Goal: Transaction & Acquisition: Purchase product/service

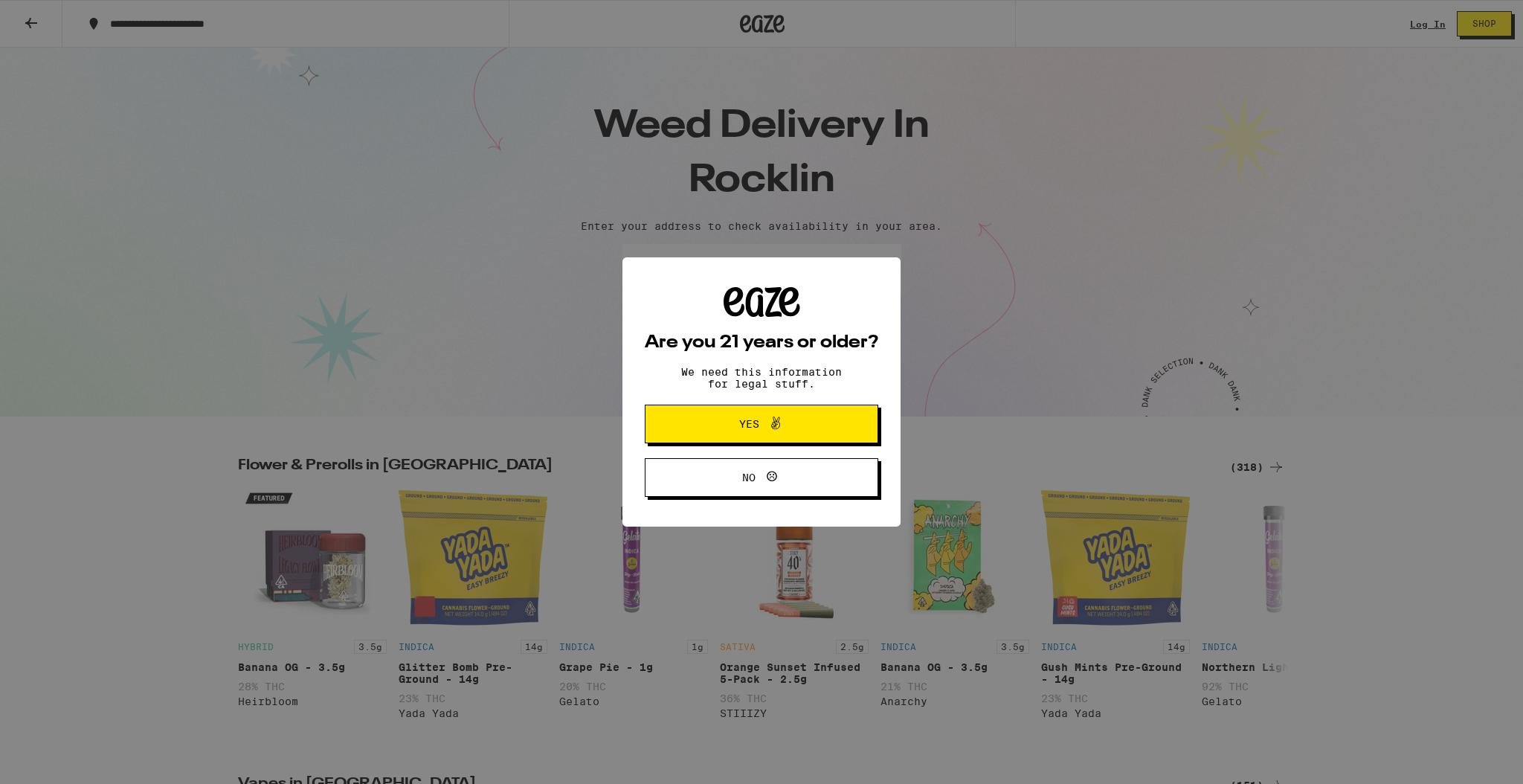
click at [724, 281] on div "Are you 21 years or older? We need this information for legal stuff. Yes No" at bounding box center [762, 392] width 1523 height 784
click at [747, 419] on span "Yes" at bounding box center [749, 424] width 20 height 11
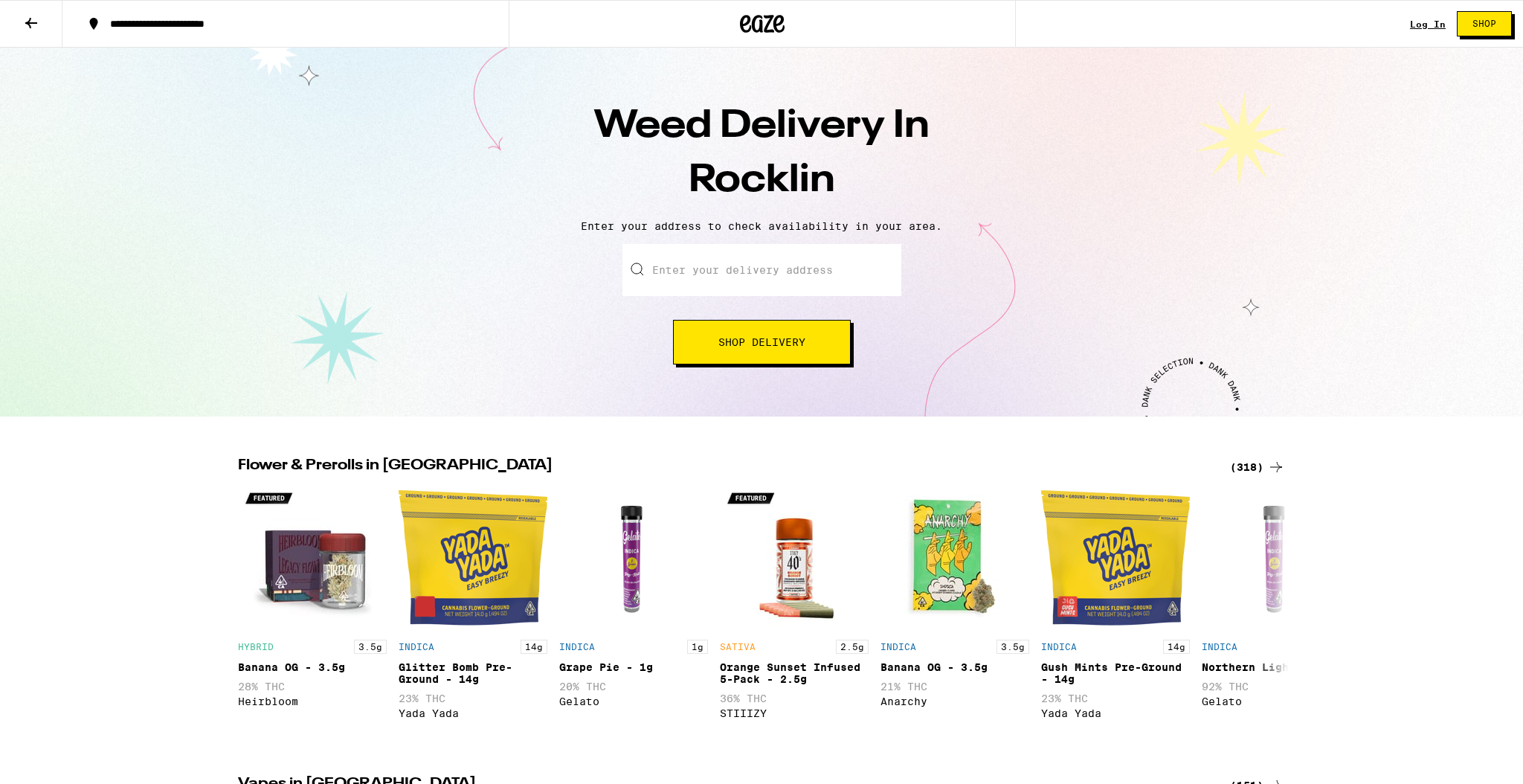
click at [713, 280] on input "Enter your delivery address" at bounding box center [762, 269] width 279 height 52
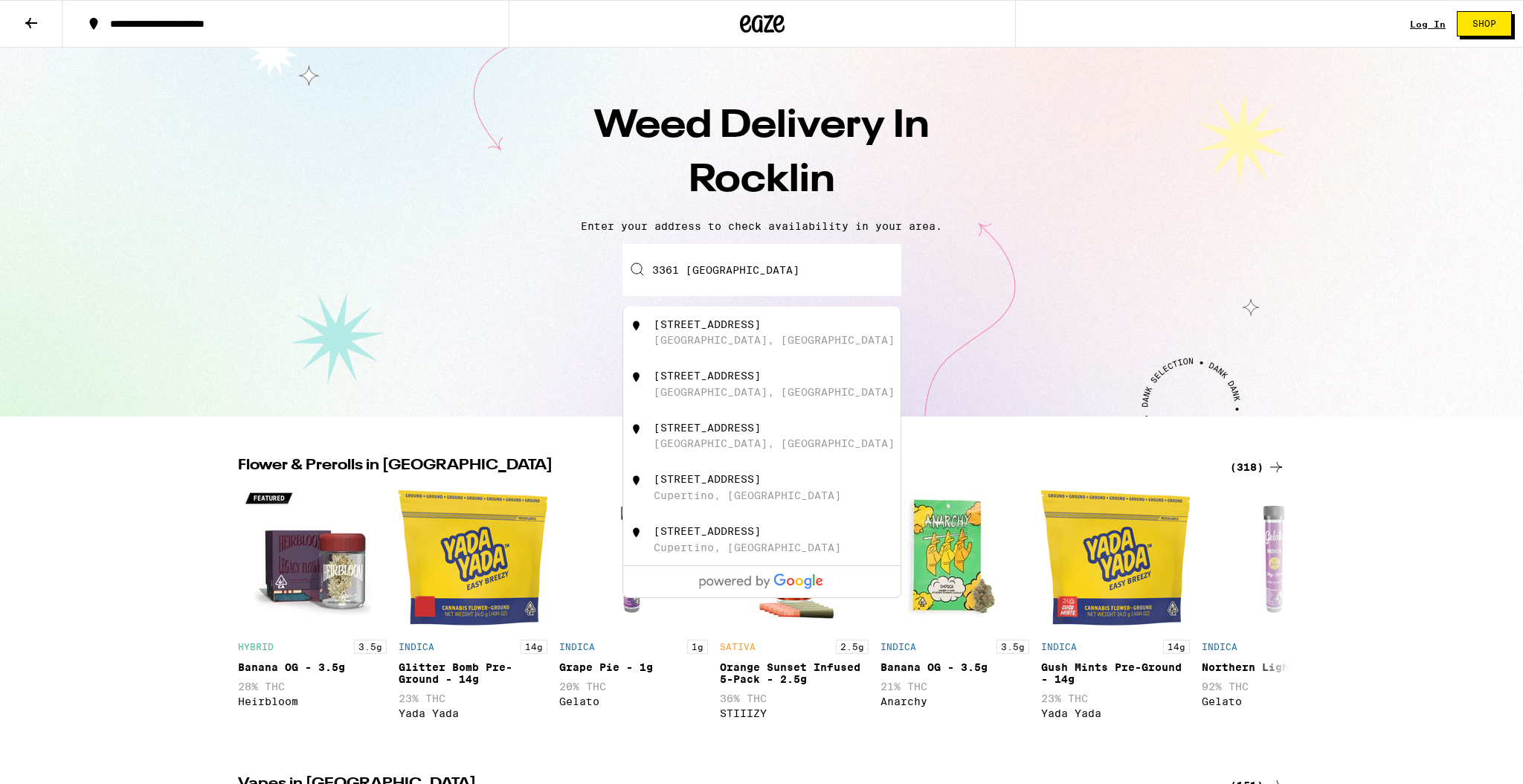
click at [737, 326] on div "[STREET_ADDRESS]" at bounding box center [707, 324] width 107 height 12
type input "[STREET_ADDRESS]"
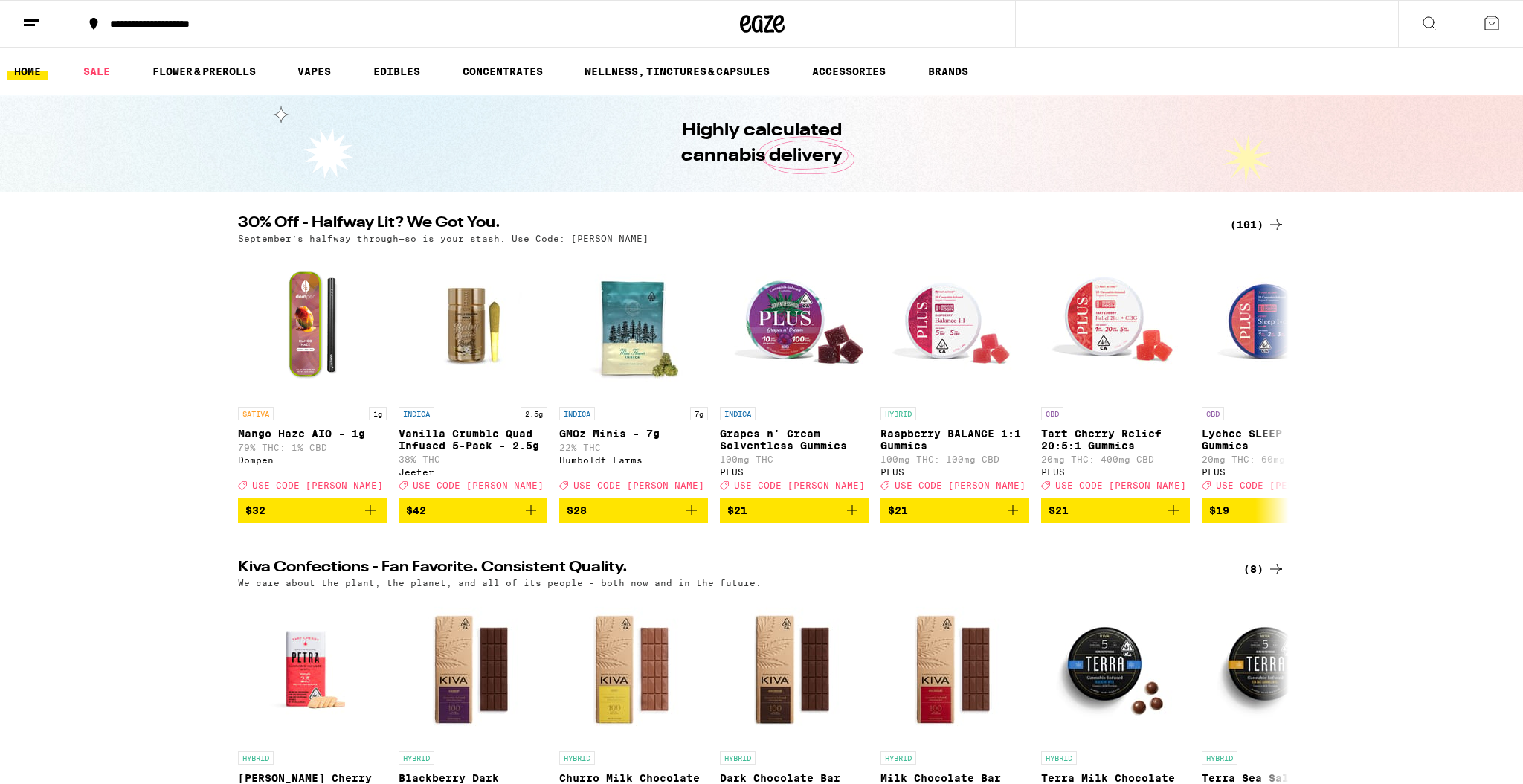
click at [1422, 26] on icon at bounding box center [1430, 23] width 18 height 18
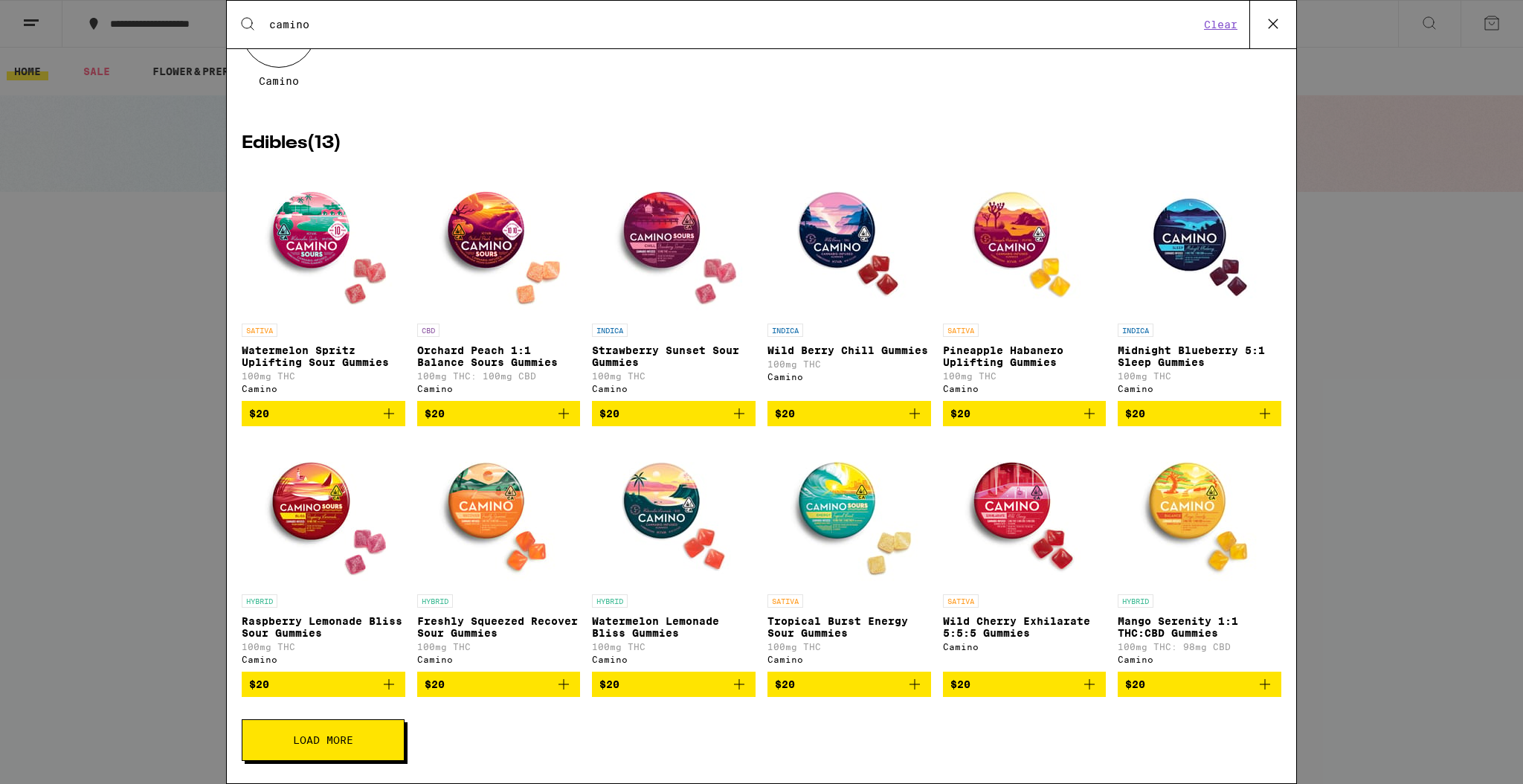
scroll to position [157, 0]
type input "camino"
click at [740, 408] on icon "Add to bag" at bounding box center [739, 413] width 11 height 11
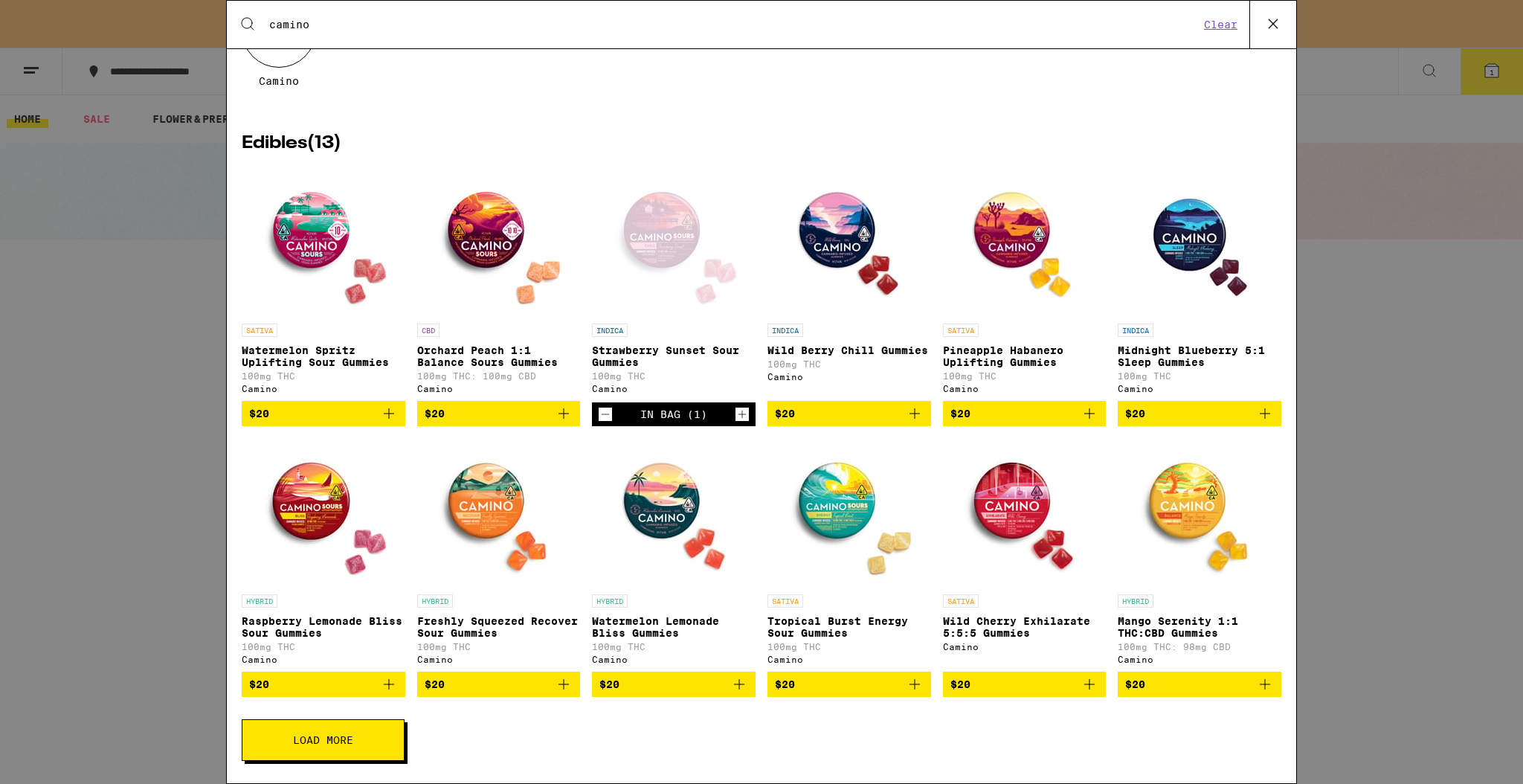
click at [740, 410] on icon "Increment" at bounding box center [742, 414] width 8 height 8
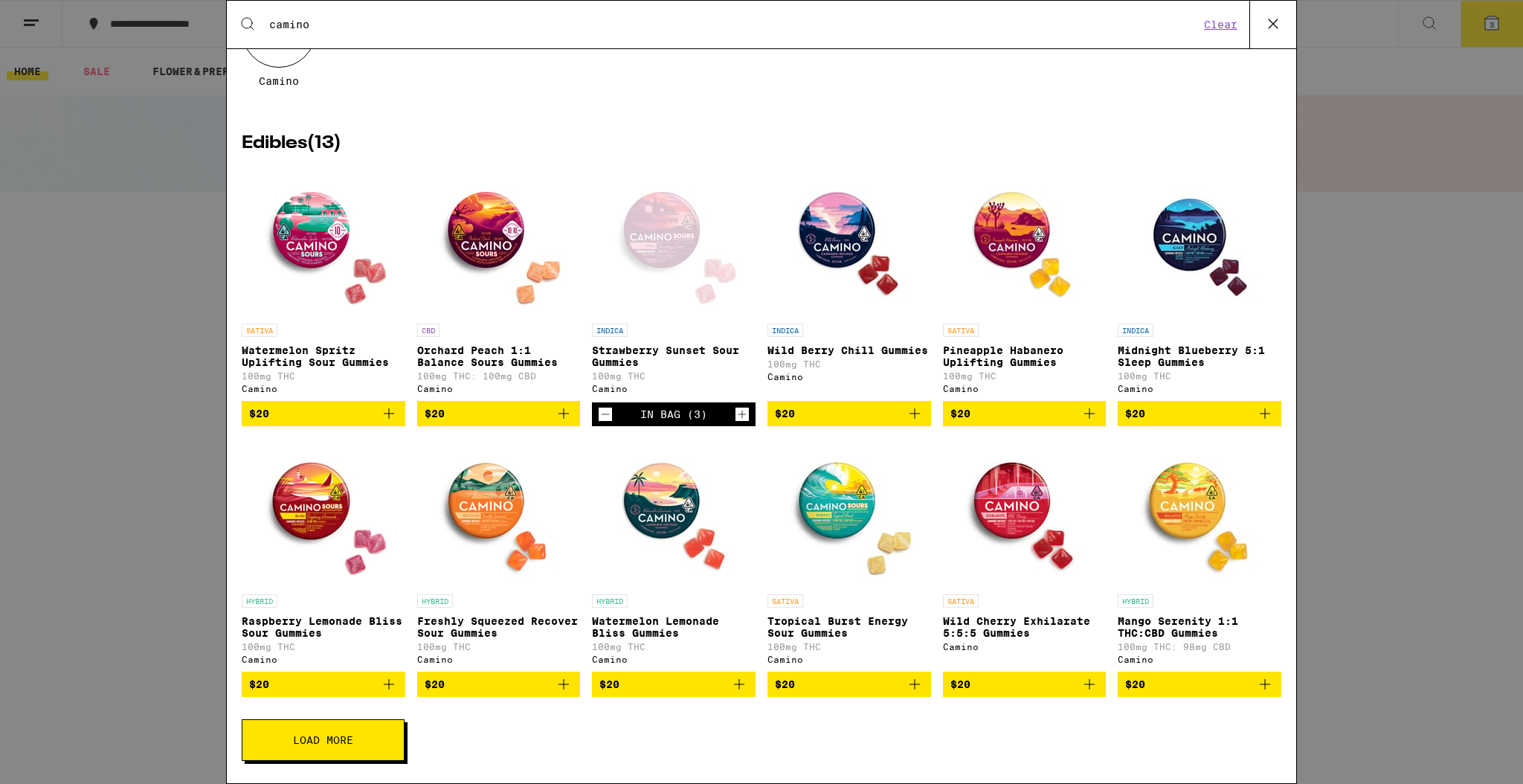
click at [913, 408] on icon "Add to bag" at bounding box center [915, 413] width 18 height 18
click at [913, 408] on icon "Increment" at bounding box center [918, 414] width 14 height 18
click at [1267, 407] on icon "Add to bag" at bounding box center [1265, 413] width 18 height 18
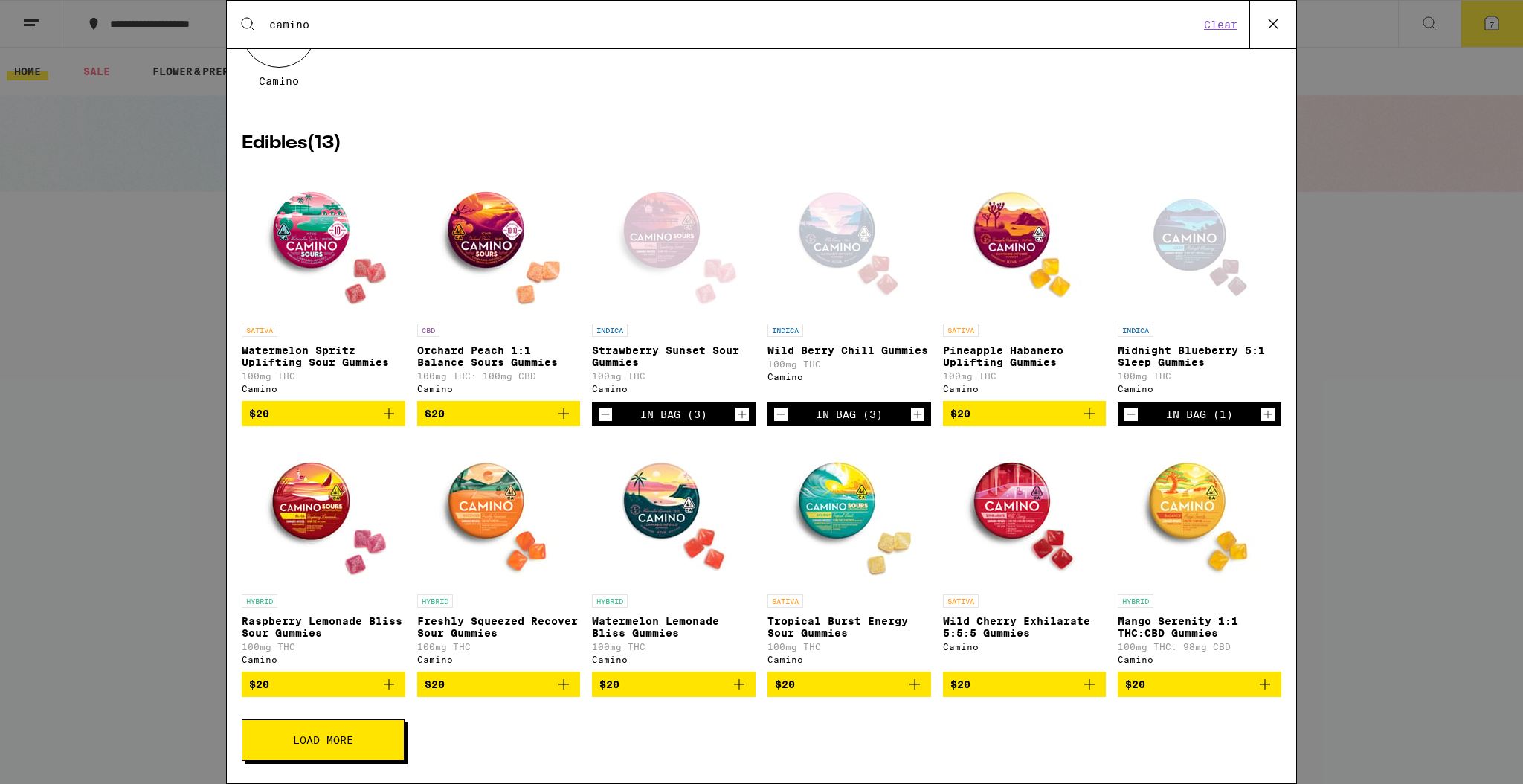
click at [1267, 407] on icon "Increment" at bounding box center [1268, 414] width 14 height 18
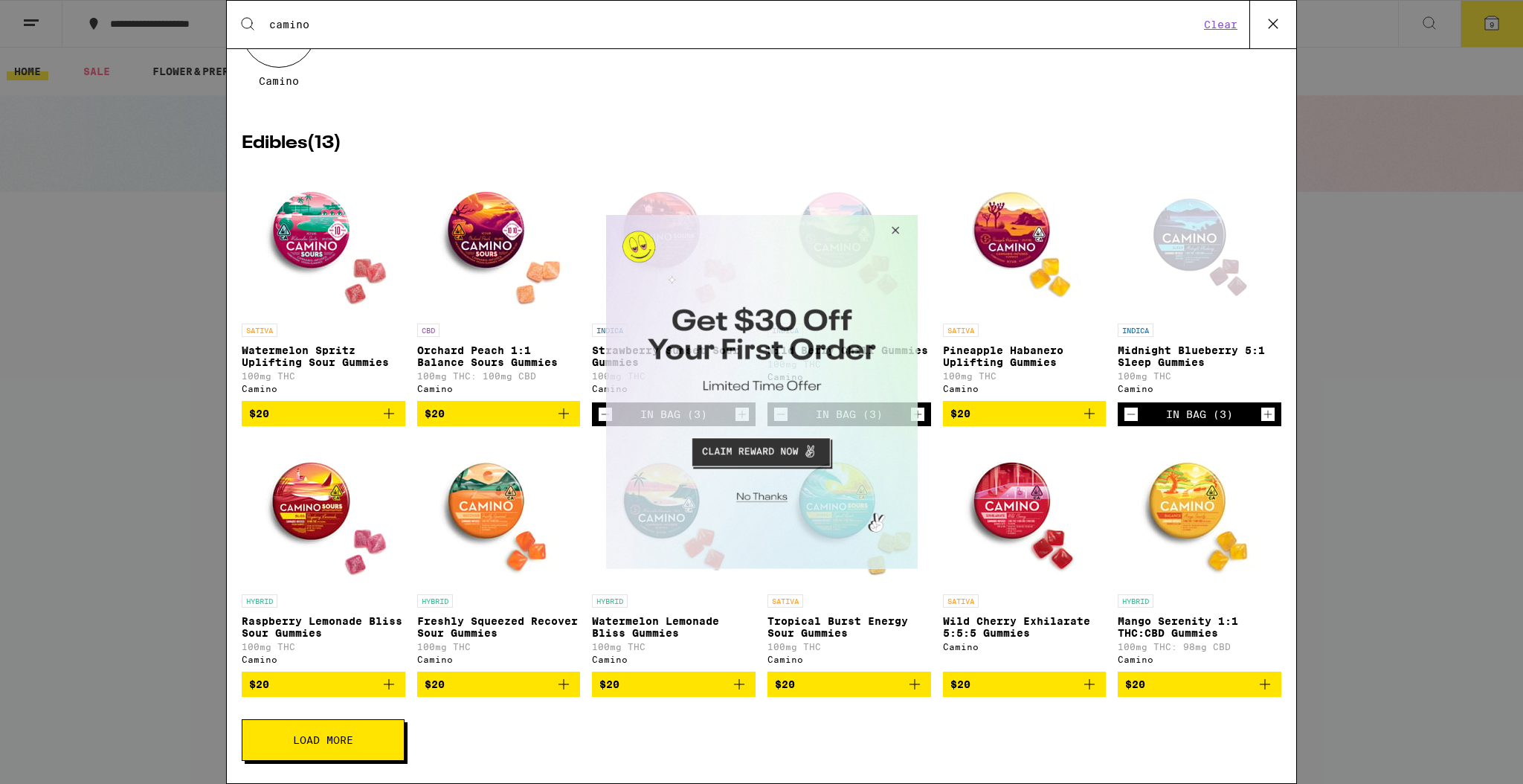
click at [892, 227] on button "Close Modal" at bounding box center [893, 233] width 41 height 36
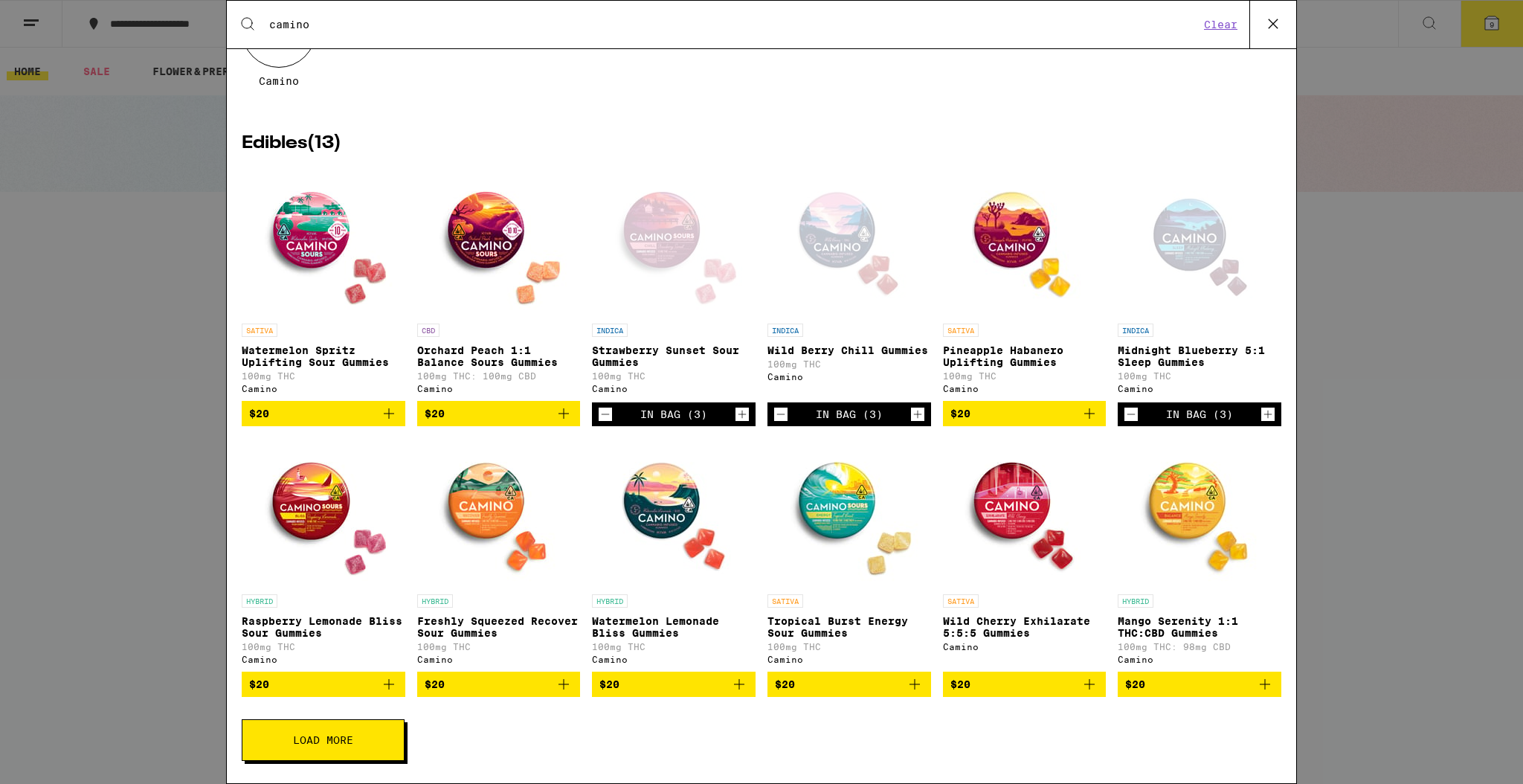
click at [1272, 20] on icon at bounding box center [1273, 24] width 23 height 23
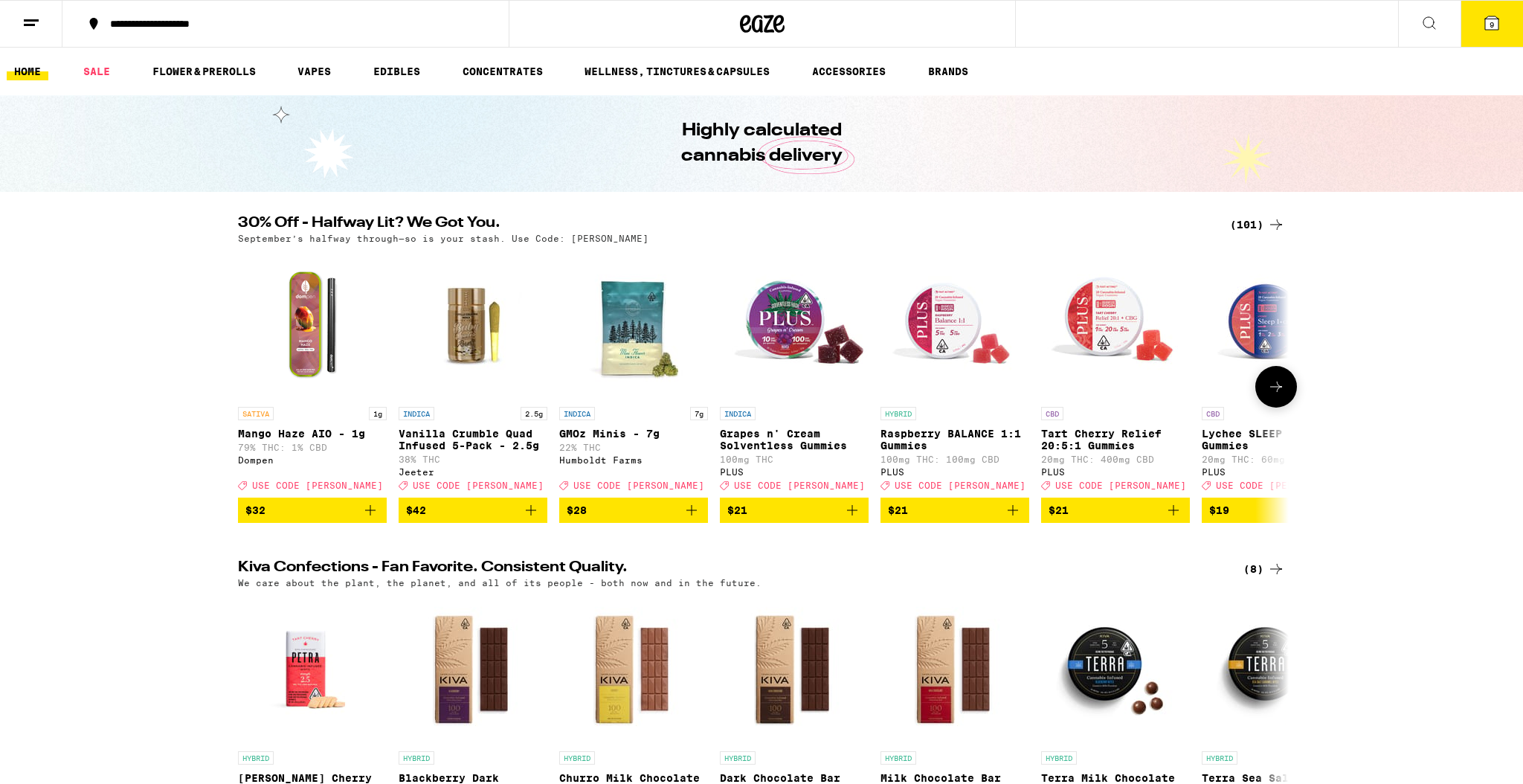
click at [779, 443] on p "Grapes n' Cream Solventless Gummies" at bounding box center [795, 440] width 149 height 24
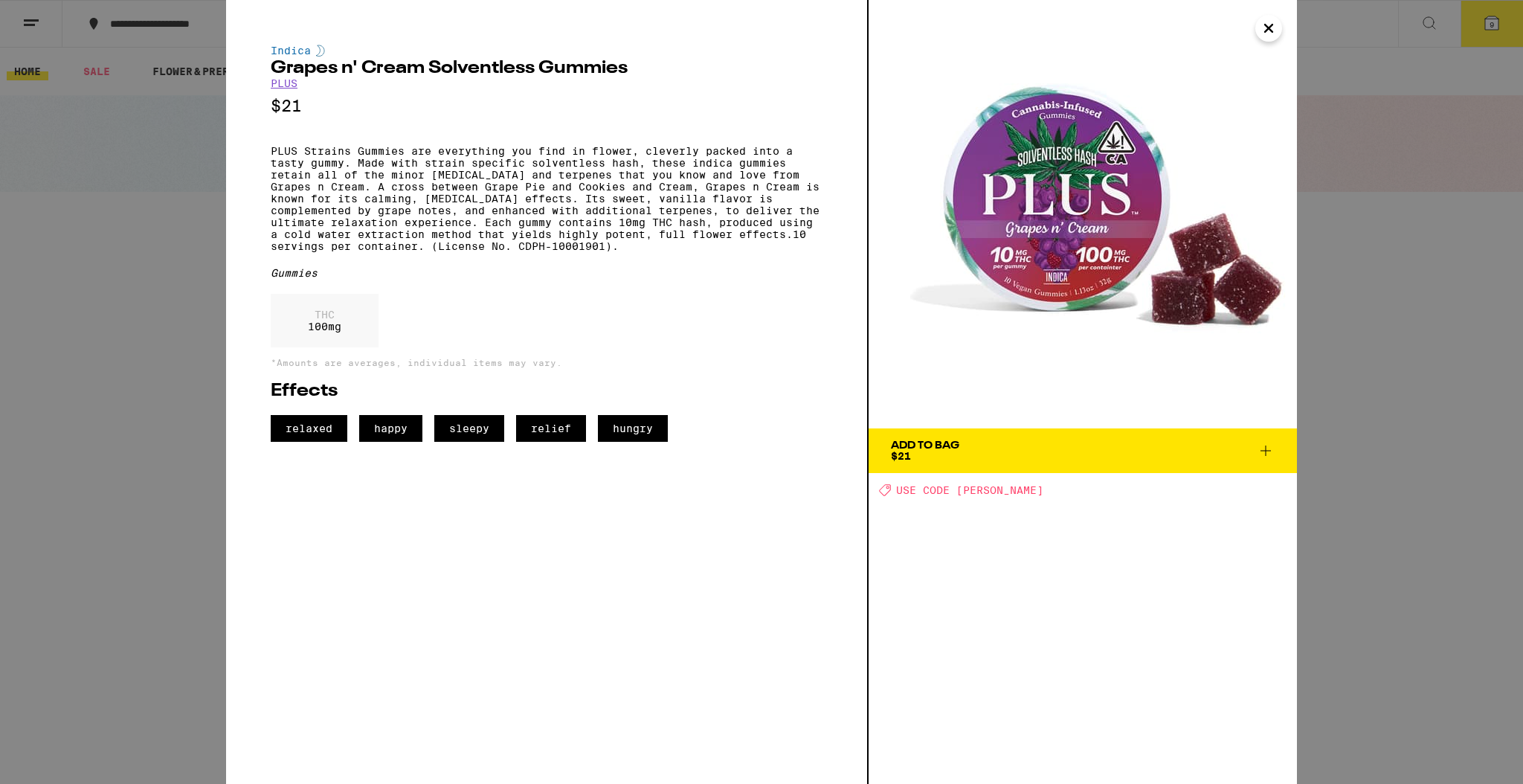
click at [1268, 27] on icon "Close" at bounding box center [1269, 29] width 8 height 8
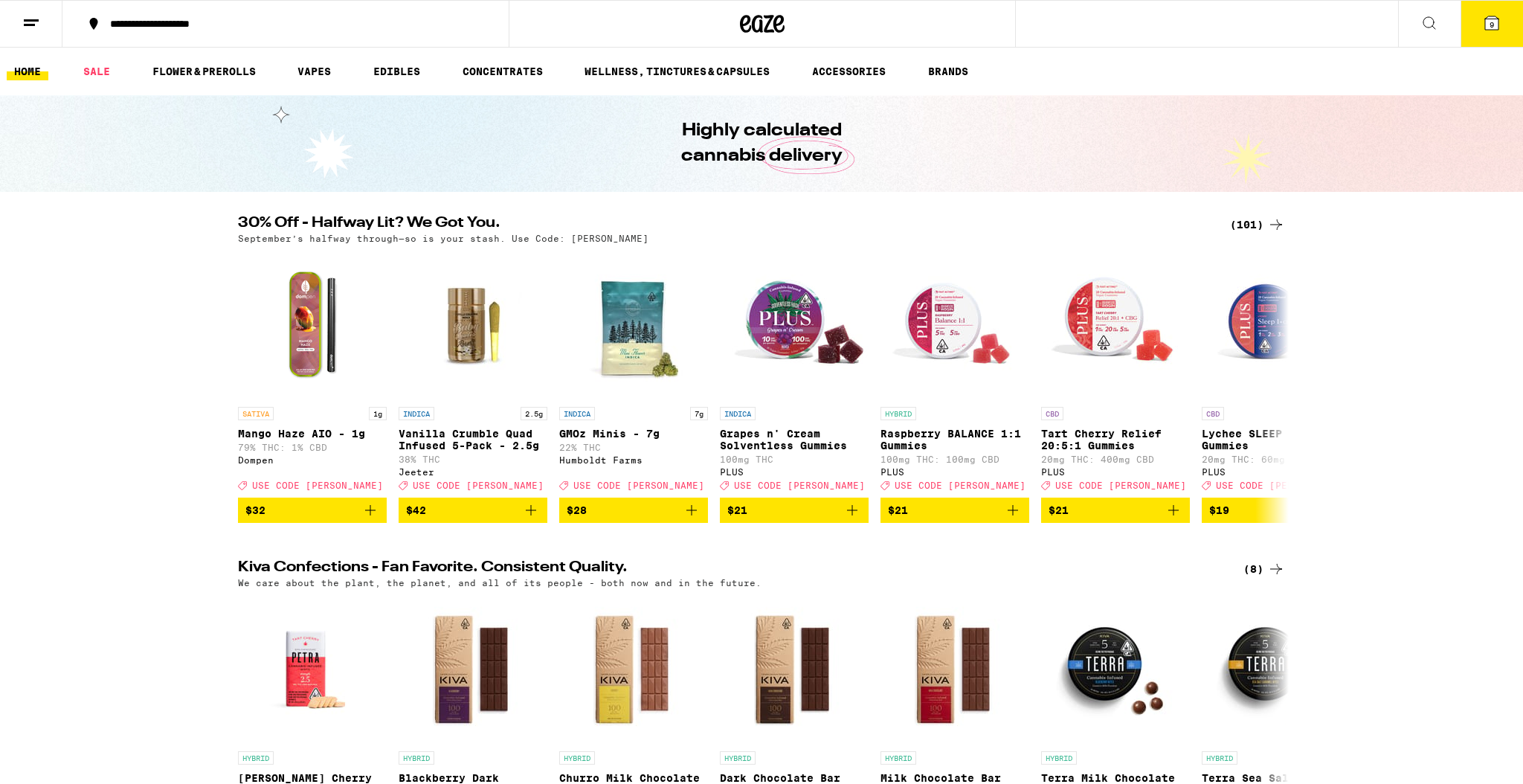
click at [1494, 23] on span "9" at bounding box center [1492, 25] width 5 height 9
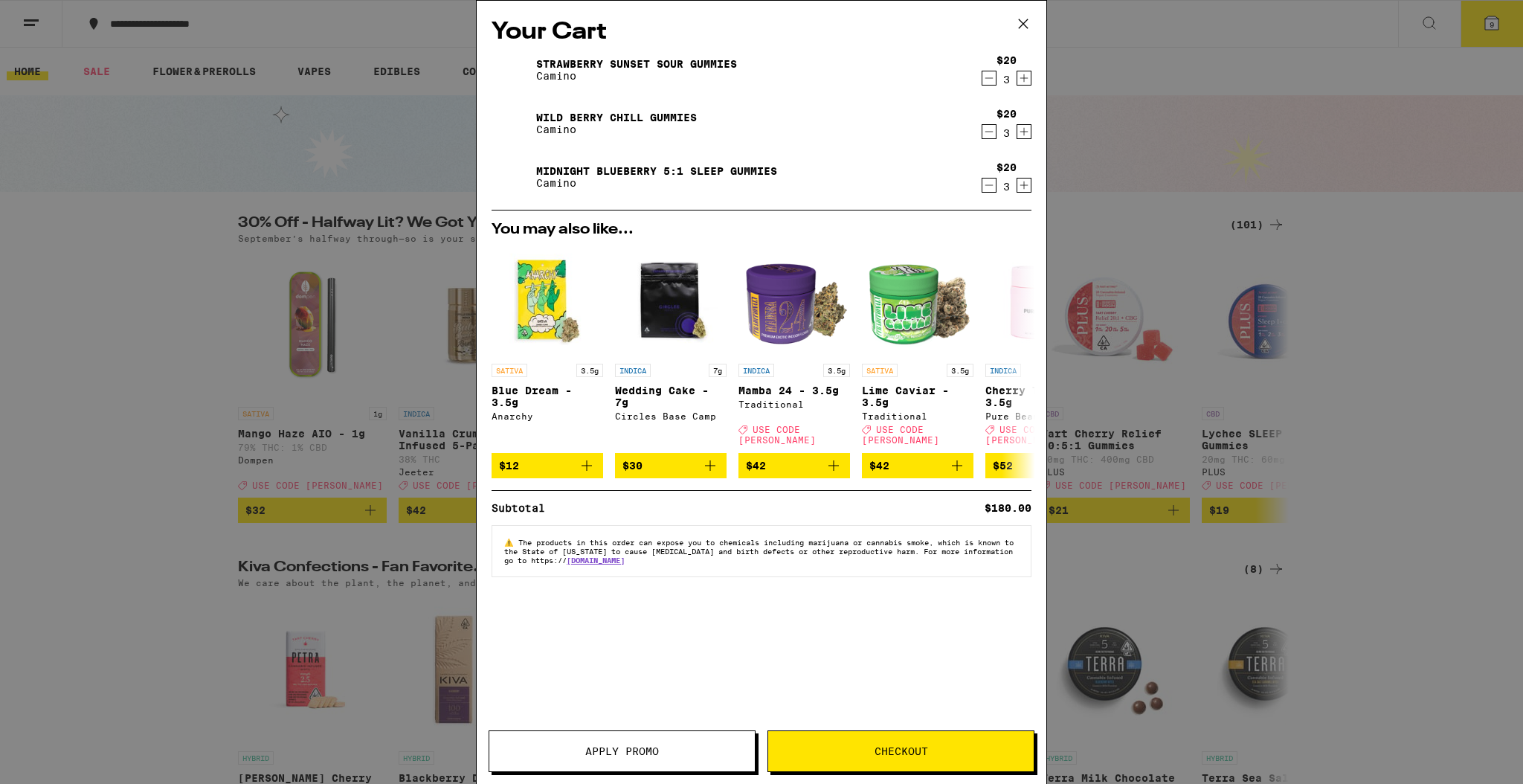
click at [894, 757] on button "Checkout" at bounding box center [901, 752] width 267 height 42
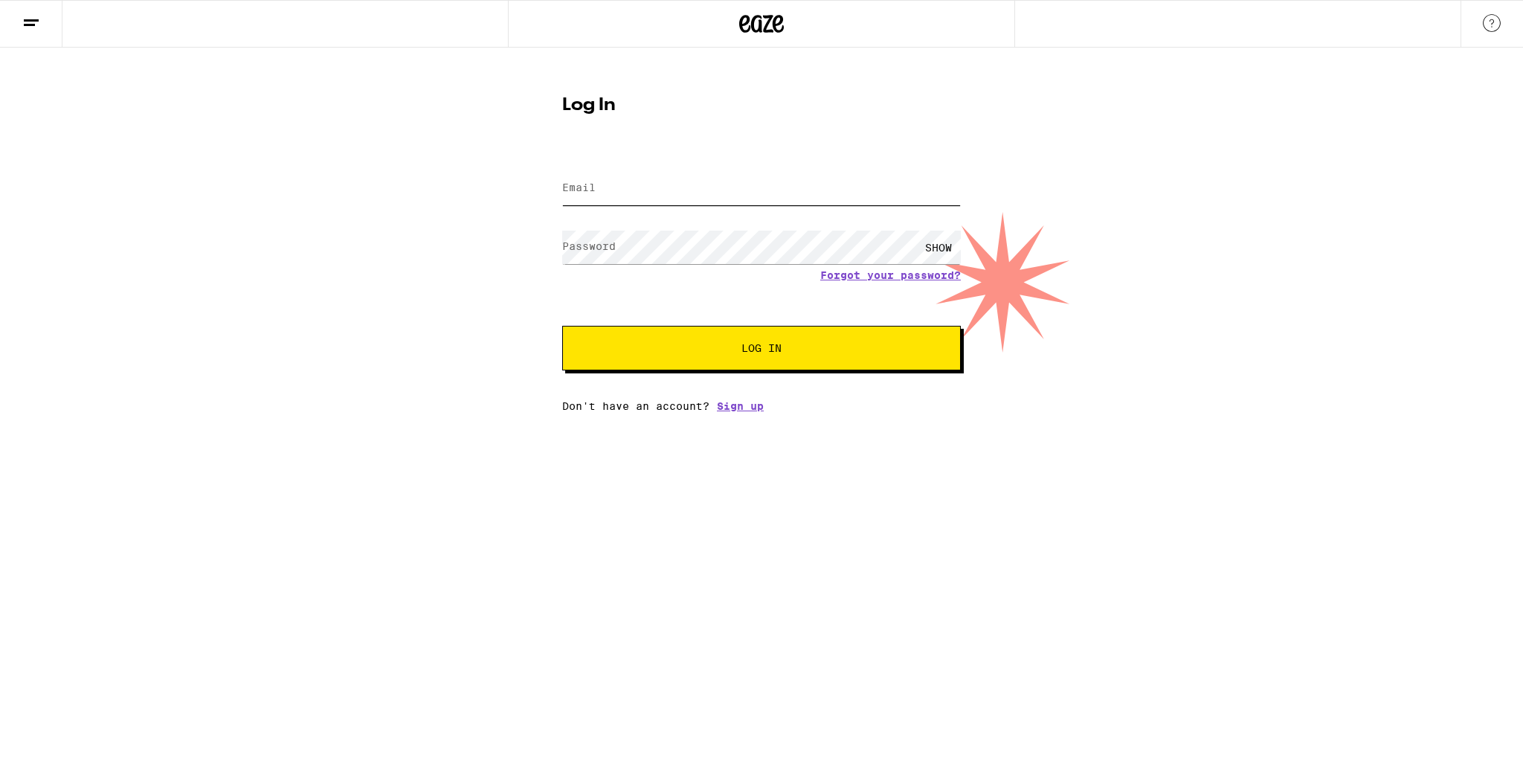
type input "[EMAIL_ADDRESS][DOMAIN_NAME]"
click at [799, 346] on span "Log In" at bounding box center [762, 348] width 278 height 11
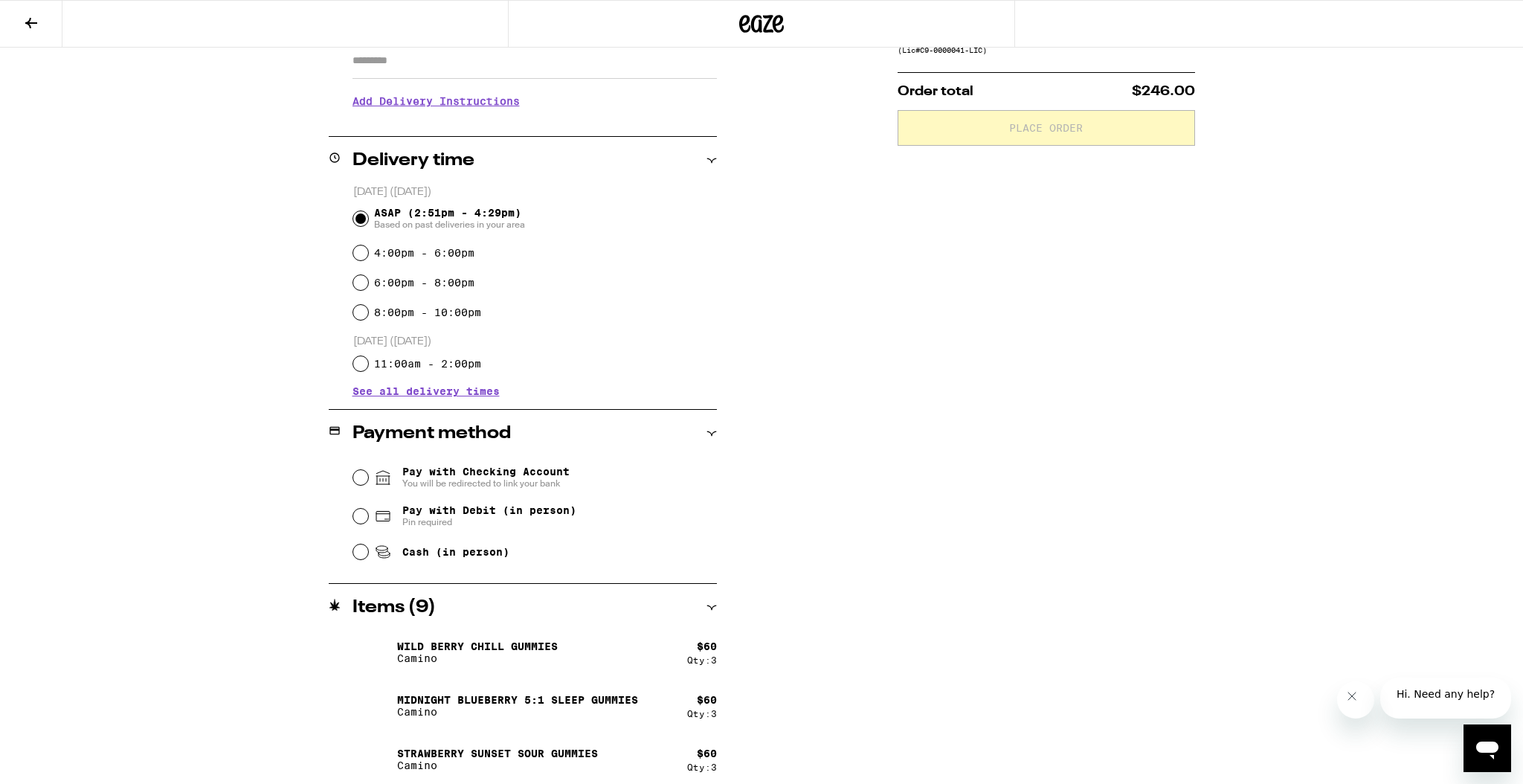
scroll to position [285, 0]
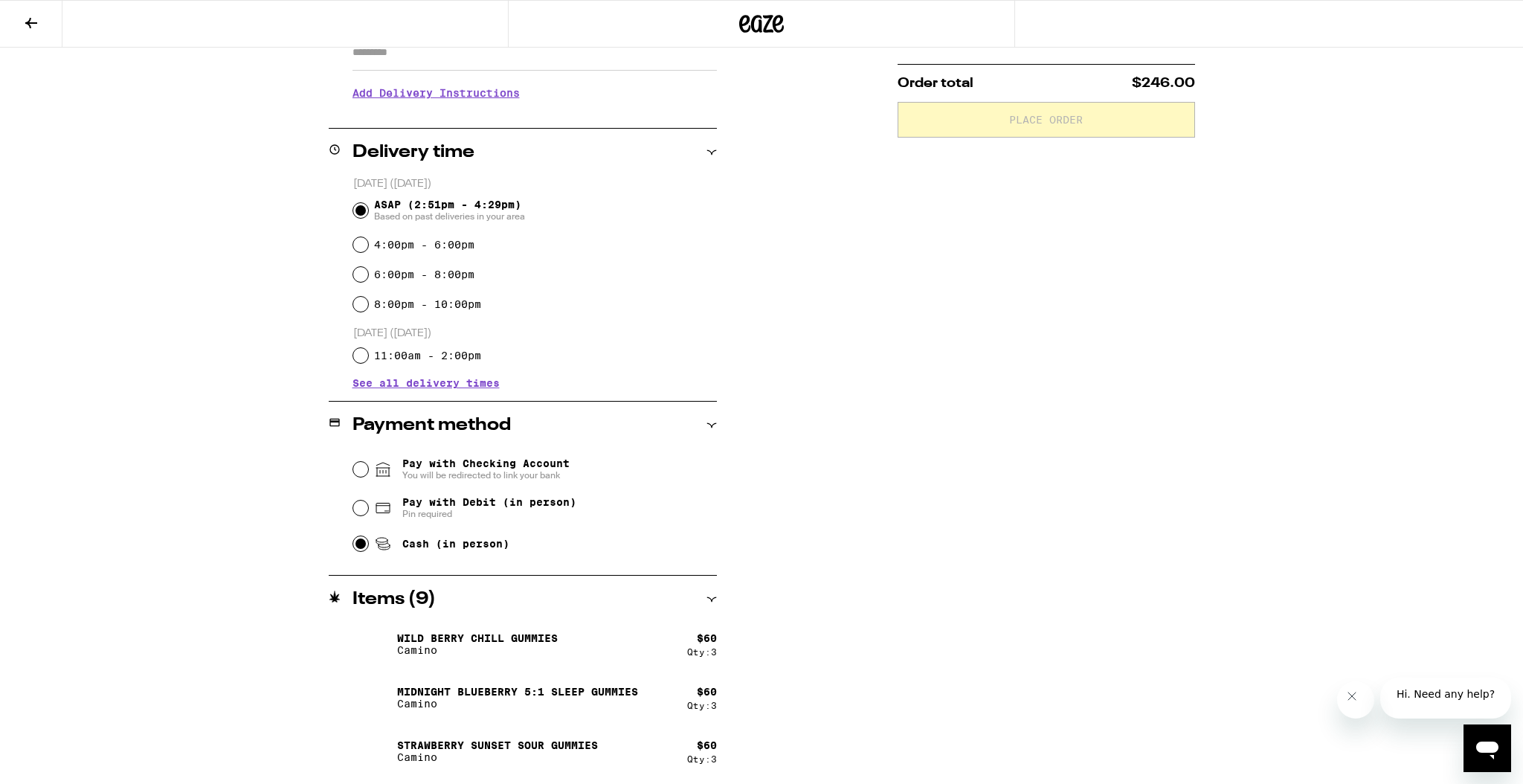
click at [362, 544] on input "Cash (in person)" at bounding box center [361, 544] width 15 height 15
radio input "true"
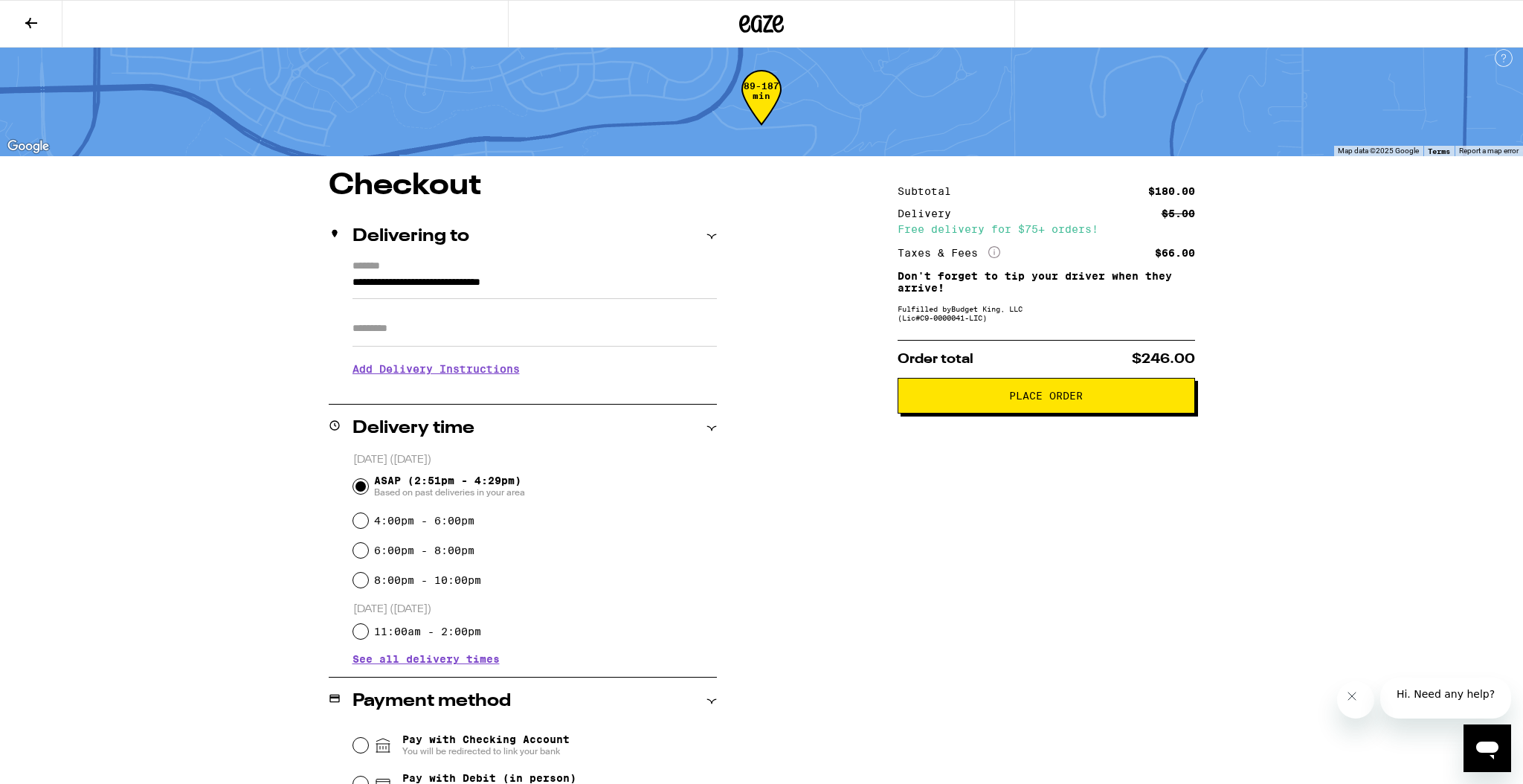
scroll to position [0, 0]
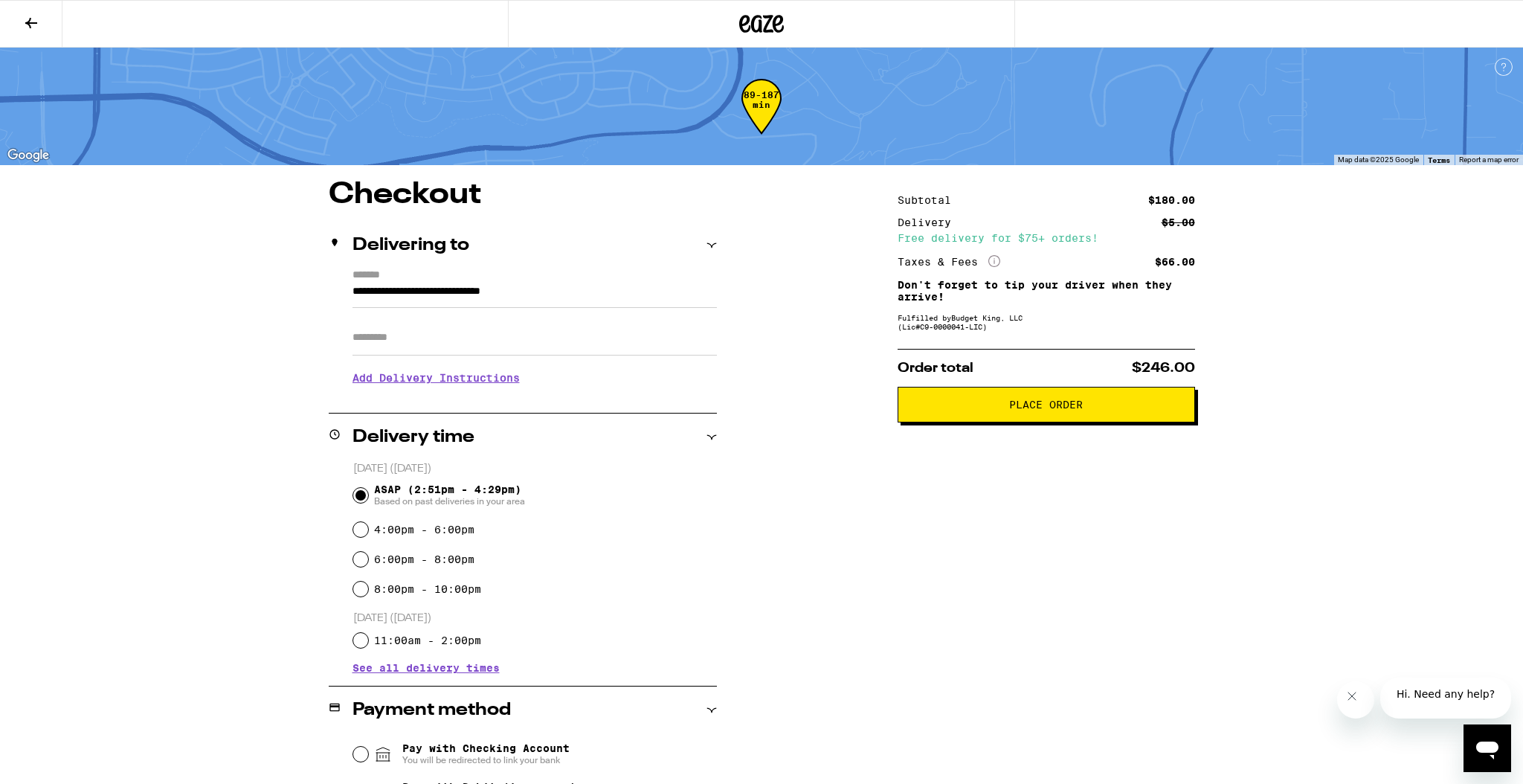
click at [1030, 410] on span "Place Order" at bounding box center [1046, 404] width 74 height 11
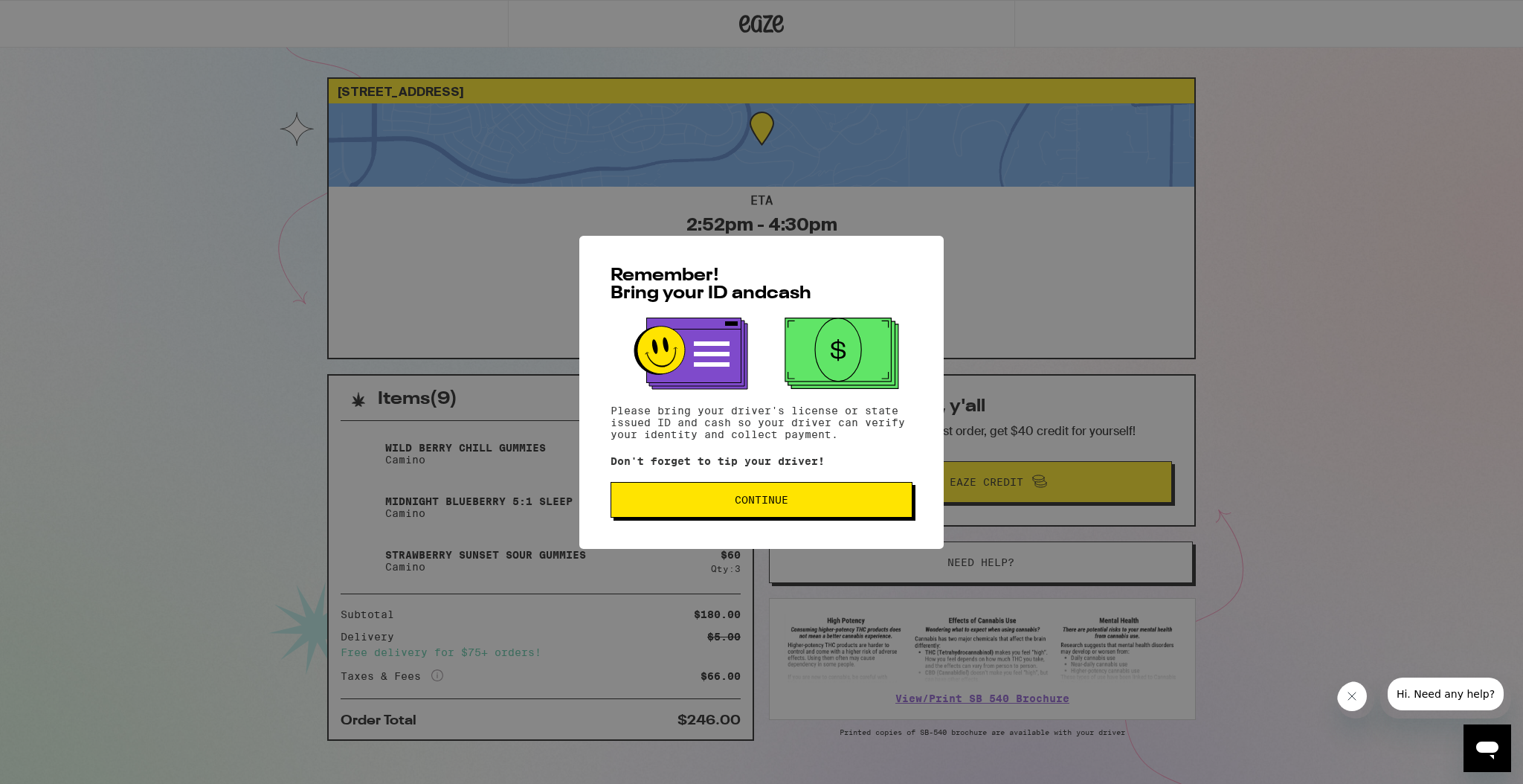
click at [759, 493] on button "Continue" at bounding box center [762, 500] width 302 height 36
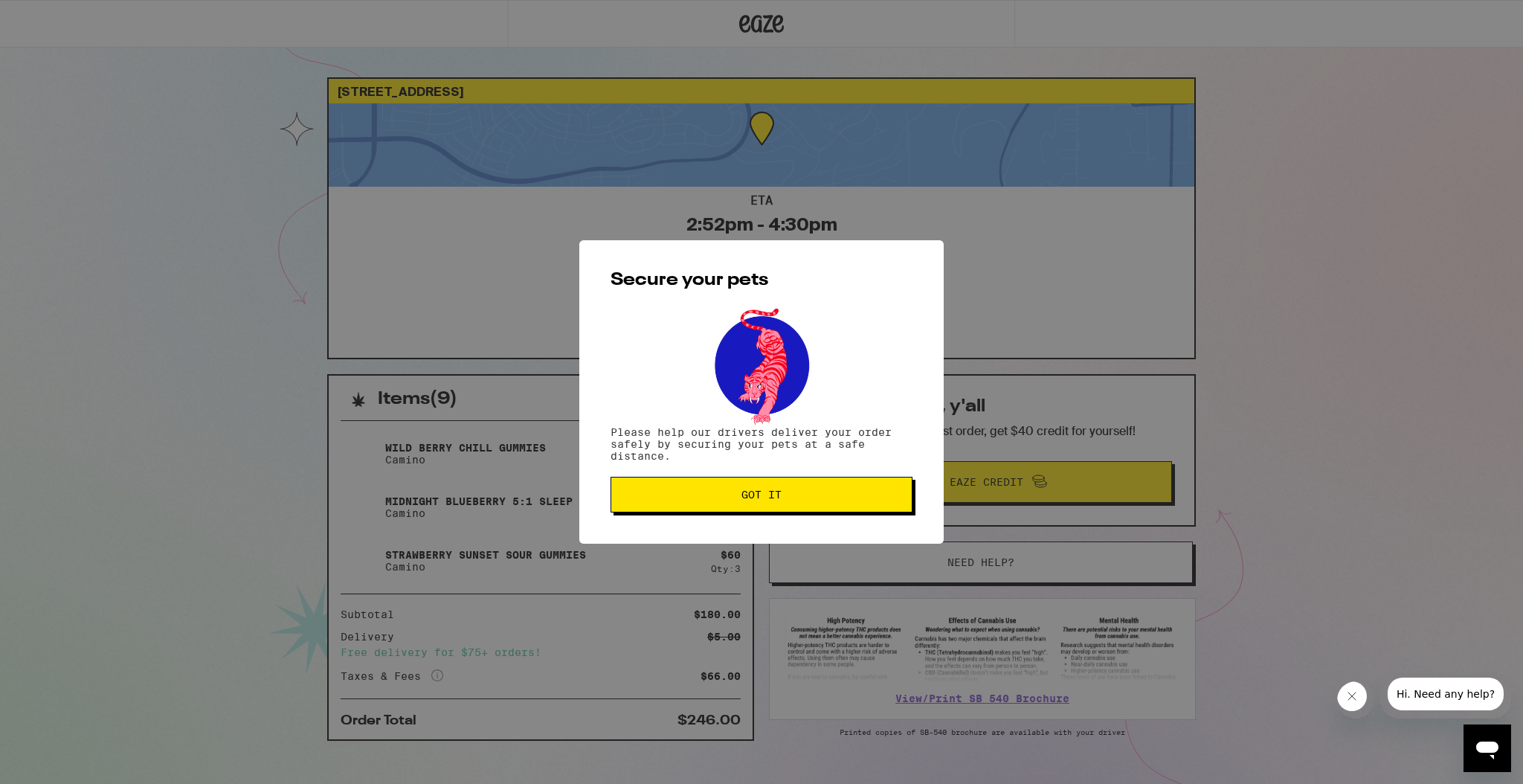
click at [769, 494] on span "Got it" at bounding box center [762, 494] width 41 height 11
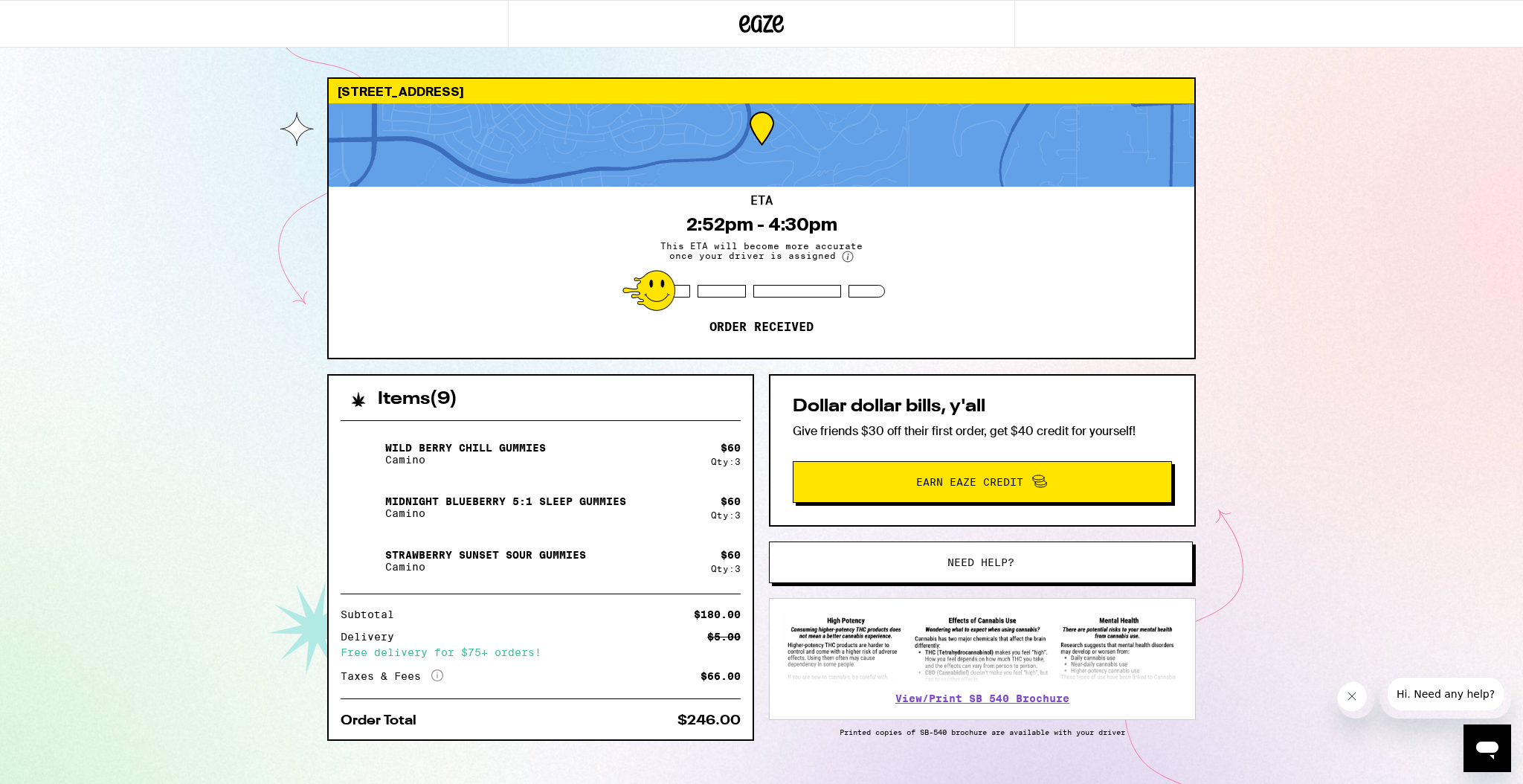
scroll to position [27, 0]
